Goal: Navigation & Orientation: Find specific page/section

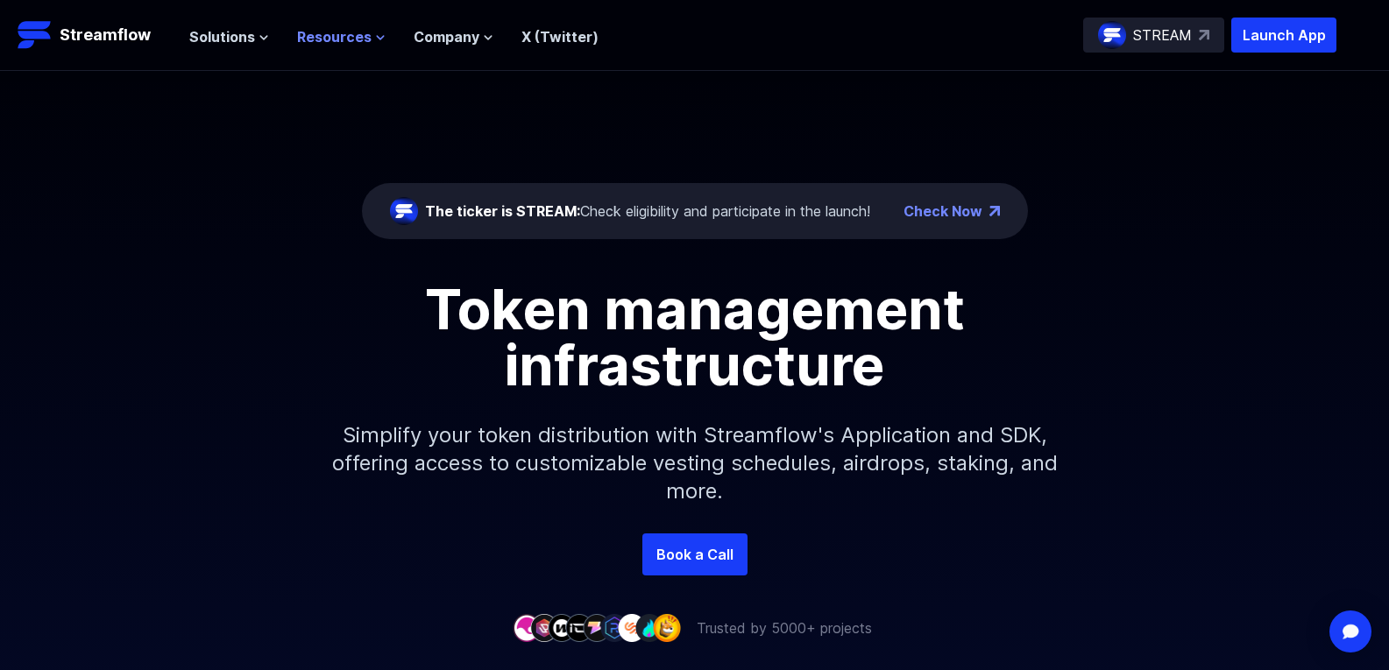
click at [341, 44] on span "Resources" at bounding box center [334, 36] width 74 height 21
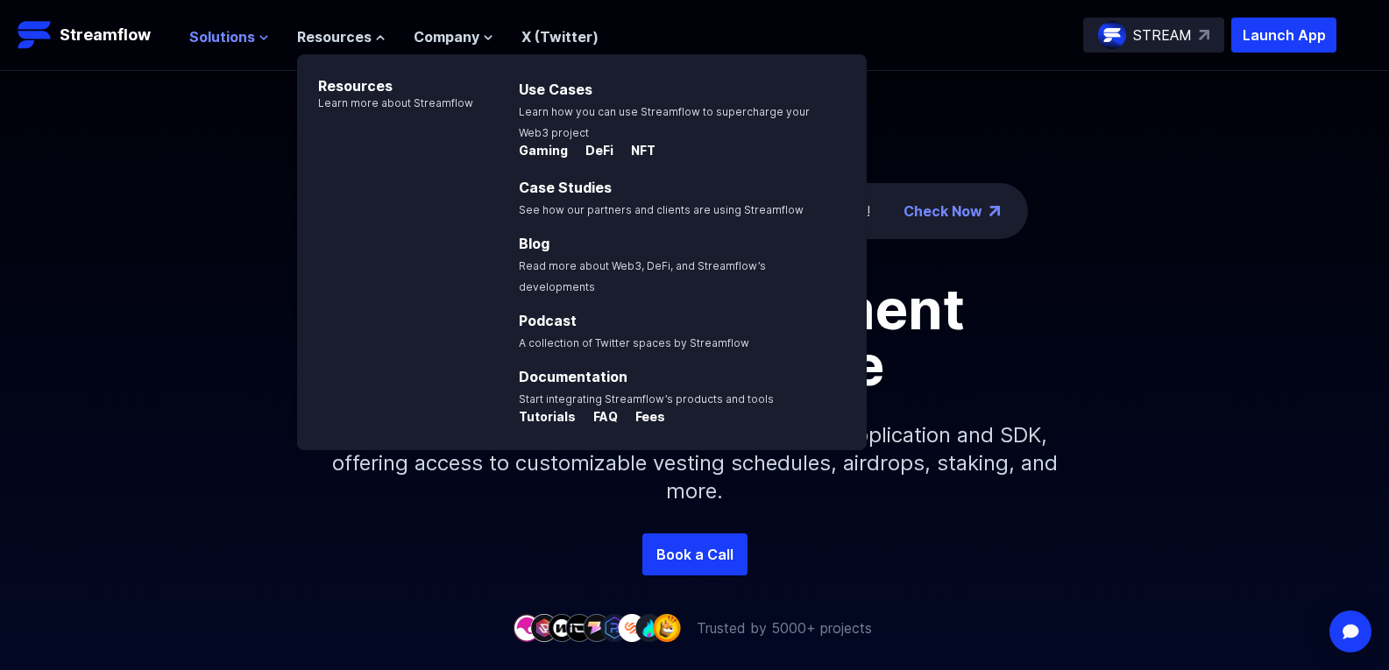
drag, startPoint x: 341, startPoint y: 44, endPoint x: 254, endPoint y: 40, distance: 86.8
click at [254, 40] on button "Solutions" at bounding box center [229, 36] width 80 height 21
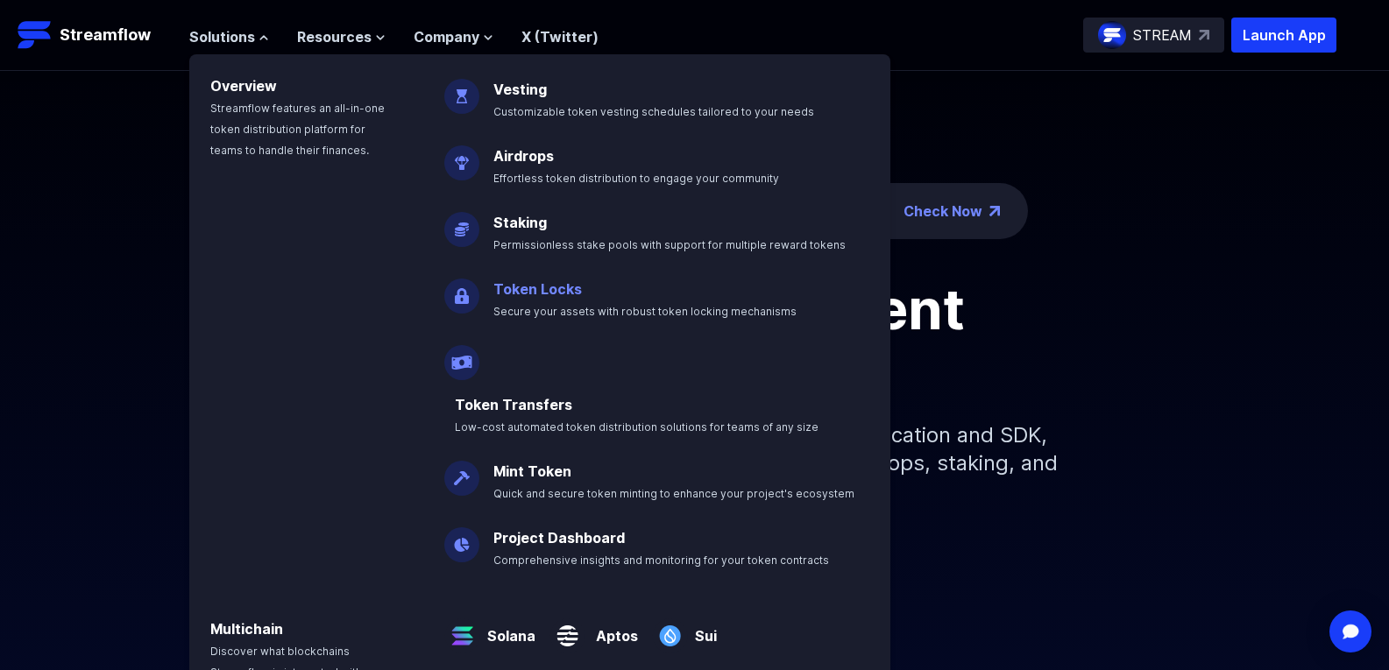
click at [569, 291] on link "Token Locks" at bounding box center [537, 289] width 88 height 18
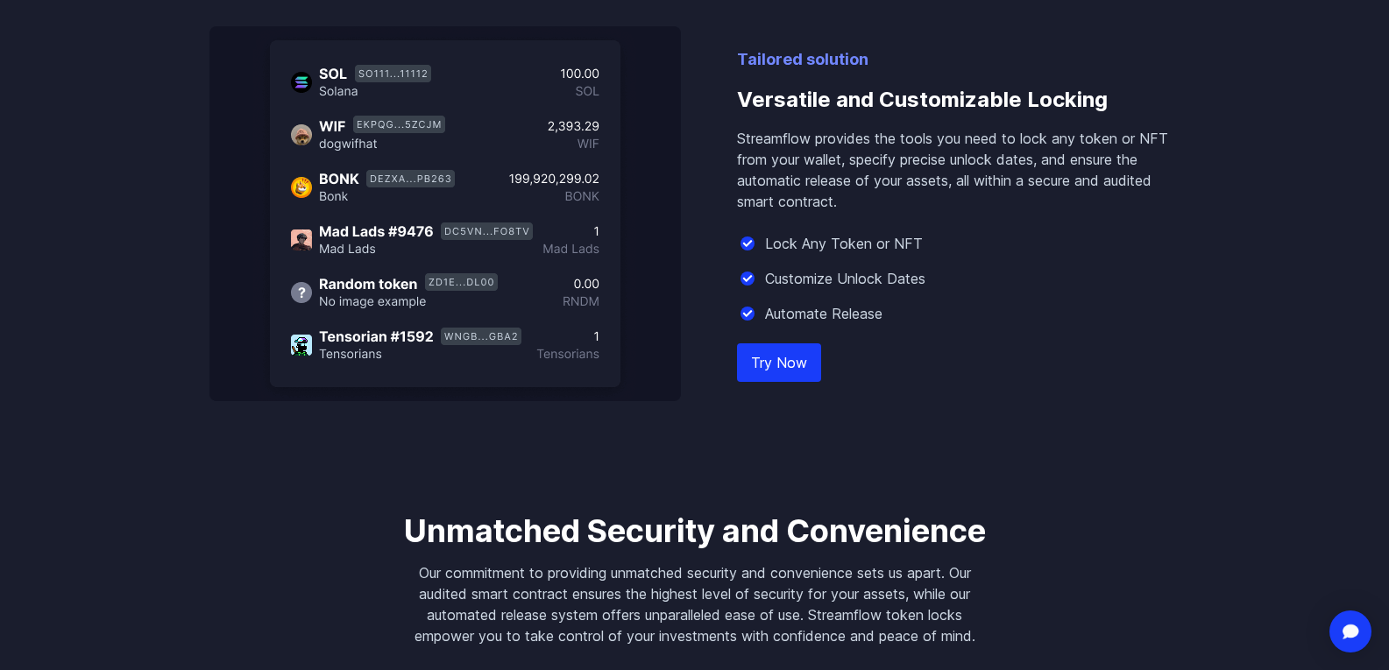
scroll to position [1840, 0]
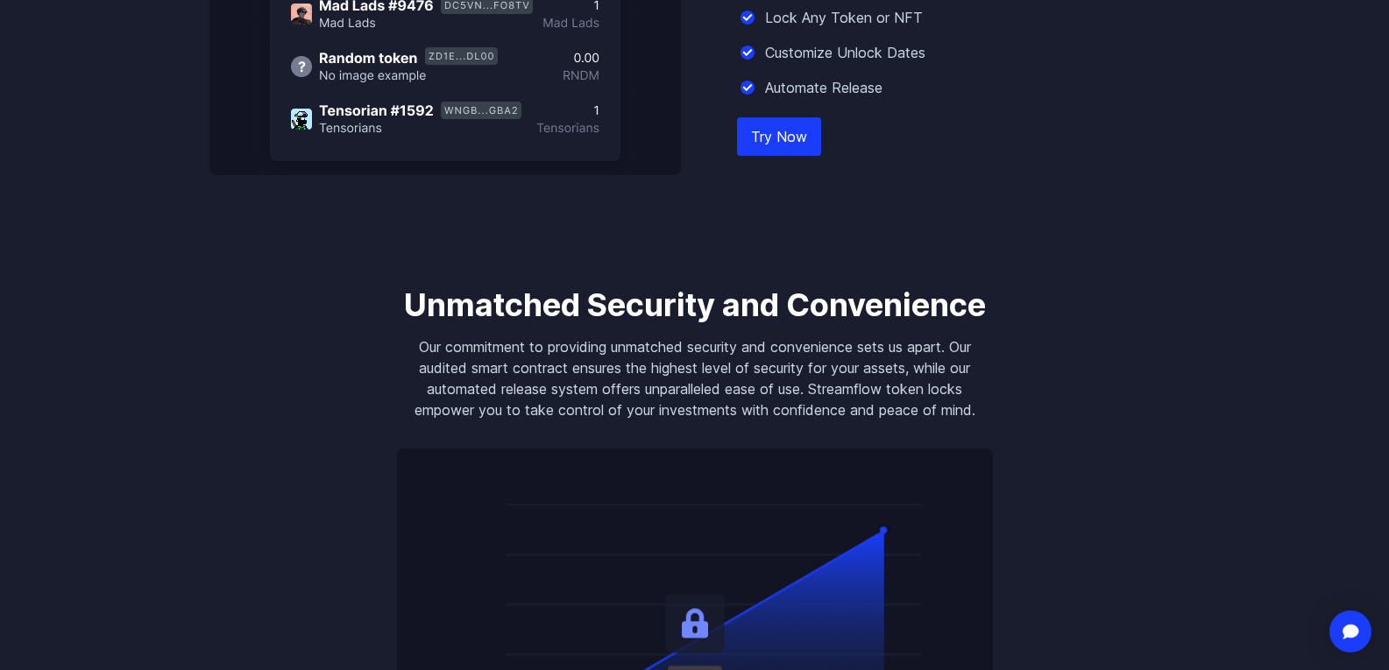
click at [794, 137] on link "Try Now" at bounding box center [779, 136] width 84 height 39
